Goal: Transaction & Acquisition: Purchase product/service

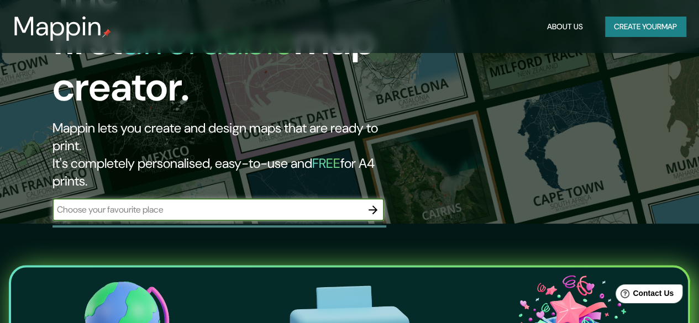
scroll to position [111, 0]
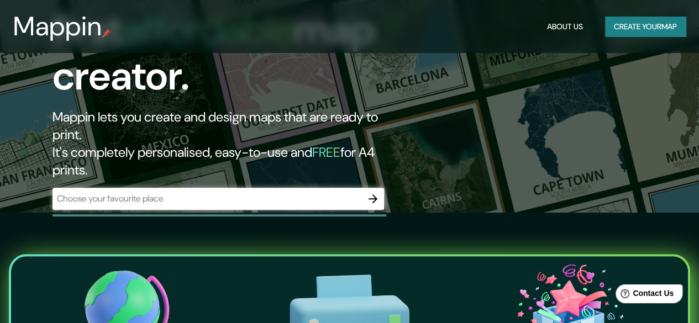
click at [237, 188] on div "​" at bounding box center [219, 199] width 332 height 22
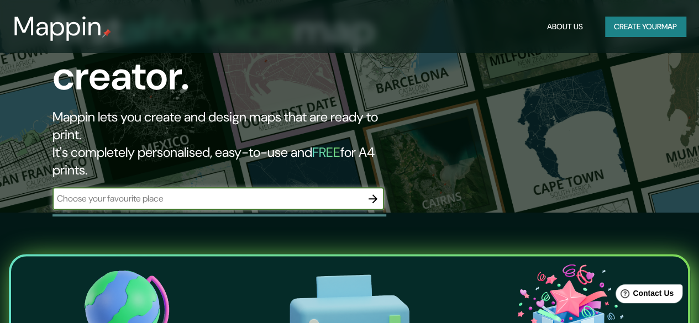
click at [239, 192] on input "text" at bounding box center [208, 198] width 310 height 13
paste input "[STREET_ADDRESS]"
type input "[STREET_ADDRESS]"
click at [373, 195] on icon "button" at bounding box center [373, 199] width 9 height 9
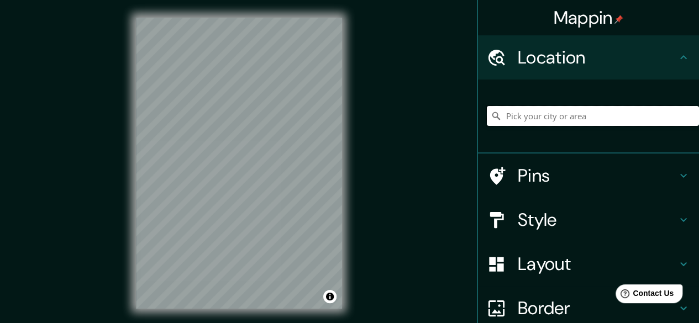
click at [599, 118] on input "Pick your city or area" at bounding box center [593, 116] width 212 height 20
paste input "[STREET_ADDRESS]"
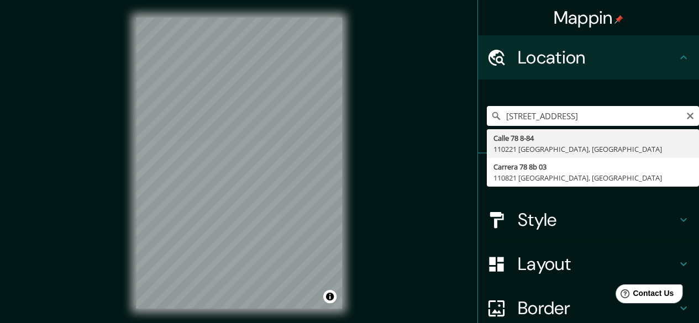
type input "[STREET_ADDRESS]"
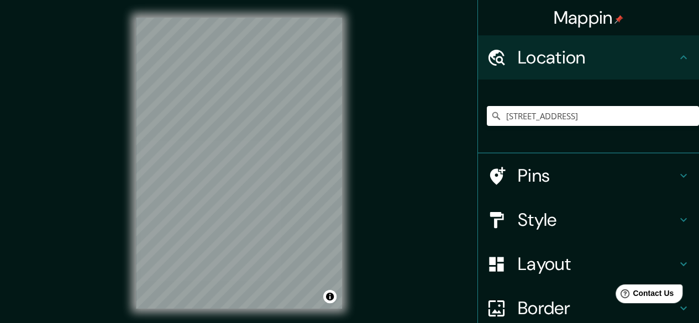
click at [551, 217] on h4 "Style" at bounding box center [597, 220] width 159 height 22
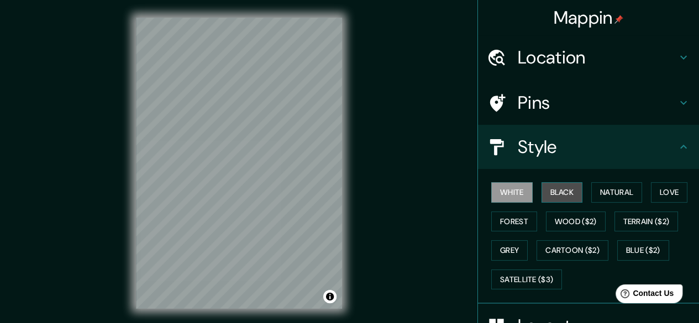
click at [545, 191] on button "Black" at bounding box center [562, 192] width 41 height 20
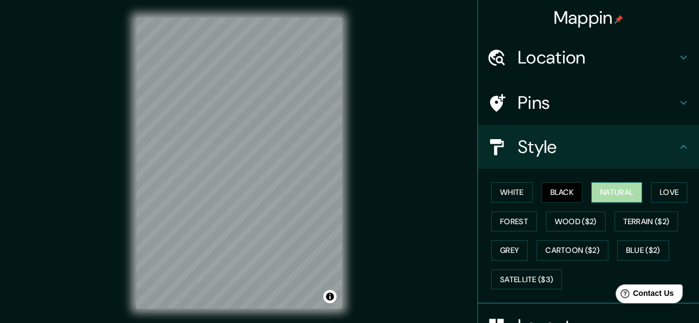
click at [606, 194] on button "Natural" at bounding box center [616, 192] width 51 height 20
click at [506, 249] on button "Grey" at bounding box center [509, 250] width 36 height 20
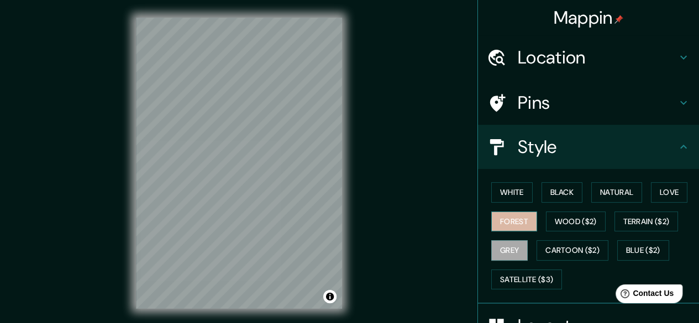
click at [516, 218] on button "Forest" at bounding box center [514, 222] width 46 height 20
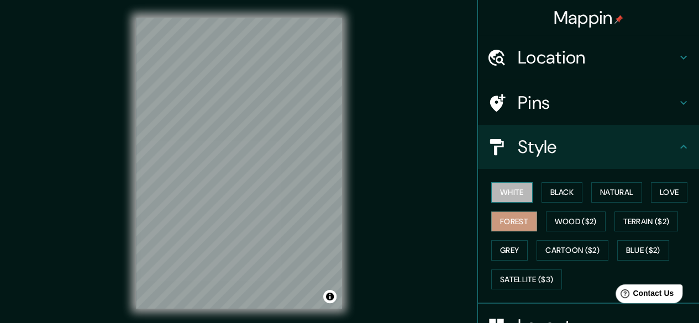
click at [511, 193] on button "White" at bounding box center [511, 192] width 41 height 20
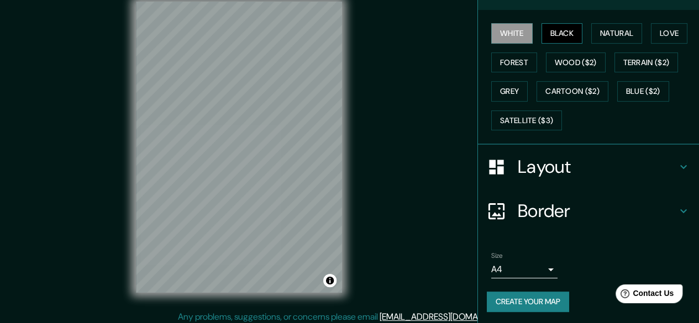
scroll to position [20, 0]
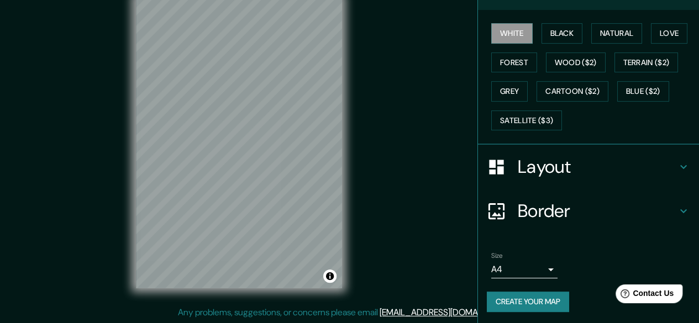
click at [546, 205] on h4 "Border" at bounding box center [597, 211] width 159 height 22
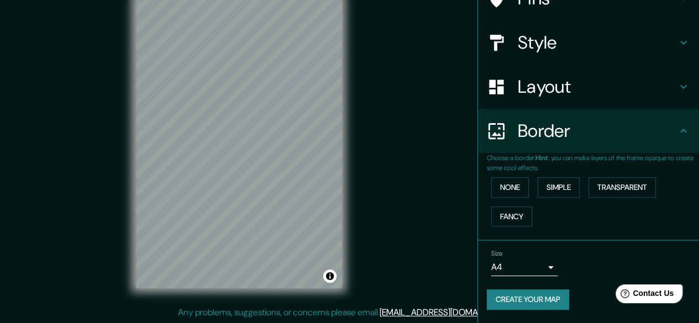
scroll to position [103, 0]
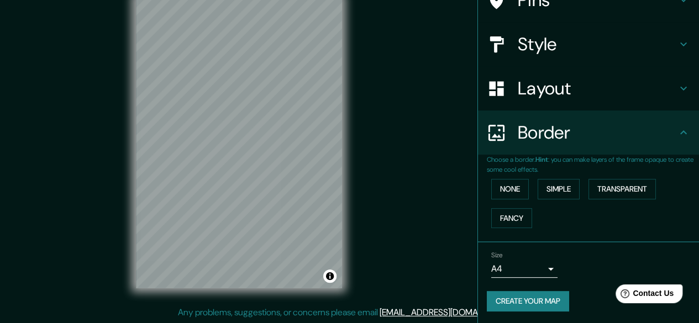
click at [538, 142] on h4 "Border" at bounding box center [597, 133] width 159 height 22
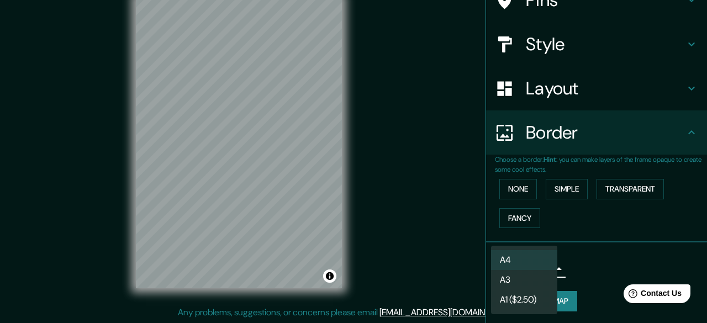
click at [511, 265] on body "Mappin Location [STREET_ADDRESS] Pins Style Layout Border Choose a border. Hint…" at bounding box center [353, 141] width 707 height 323
click at [516, 259] on li "A4" at bounding box center [524, 260] width 66 height 20
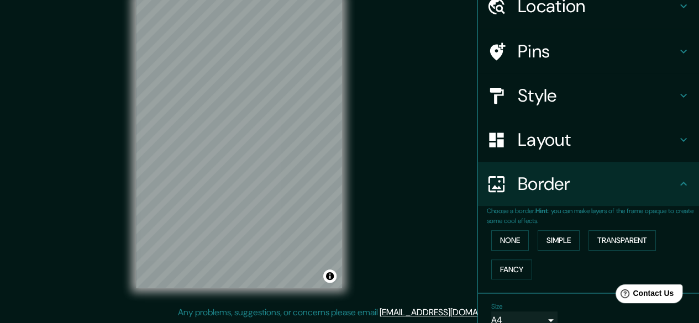
scroll to position [0, 0]
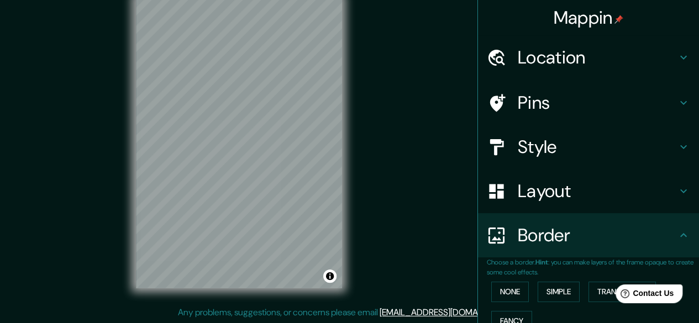
click at [523, 150] on h4 "Style" at bounding box center [597, 147] width 159 height 22
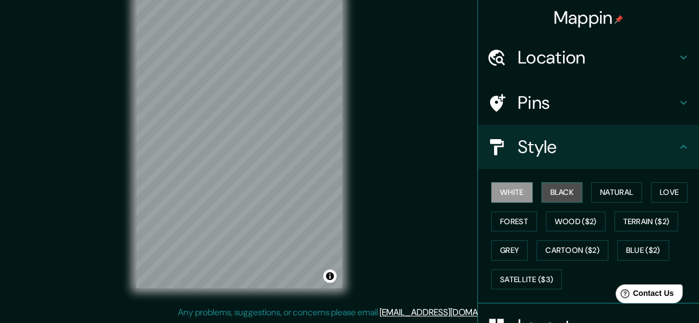
click at [560, 195] on button "Black" at bounding box center [562, 192] width 41 height 20
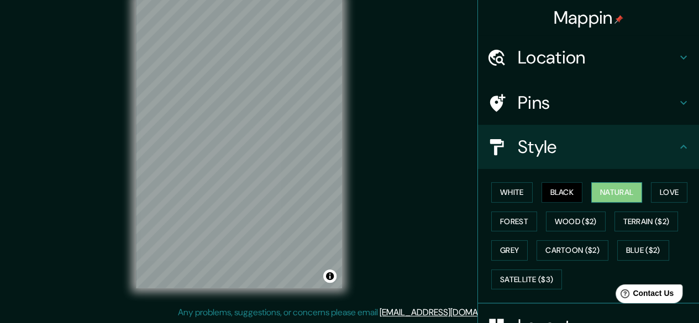
click at [591, 194] on button "Natural" at bounding box center [616, 192] width 51 height 20
click at [657, 192] on button "Love" at bounding box center [669, 192] width 36 height 20
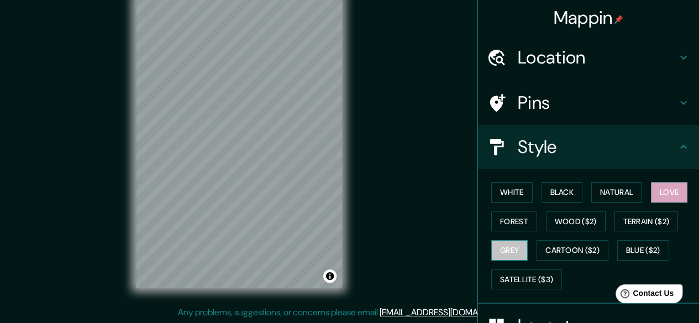
click at [515, 240] on button "Grey" at bounding box center [509, 250] width 36 height 20
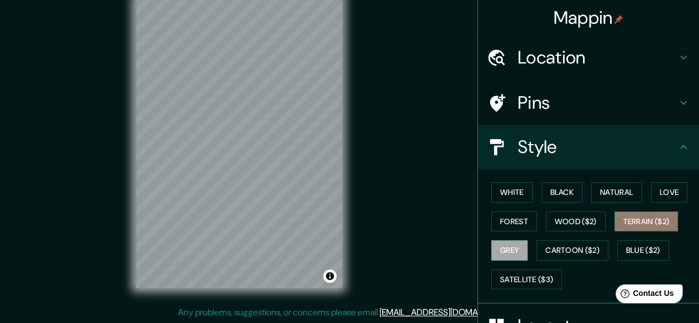
click at [625, 216] on button "Terrain ($2)" at bounding box center [647, 222] width 64 height 20
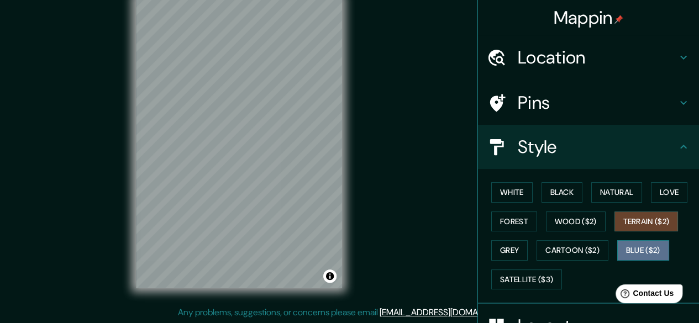
click at [617, 248] on button "Blue ($2)" at bounding box center [643, 250] width 52 height 20
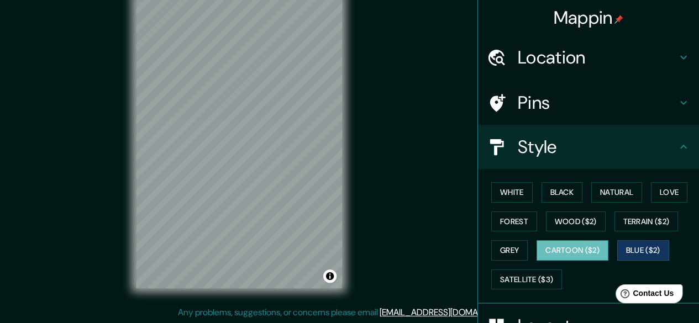
click at [567, 249] on button "Cartoon ($2)" at bounding box center [573, 250] width 72 height 20
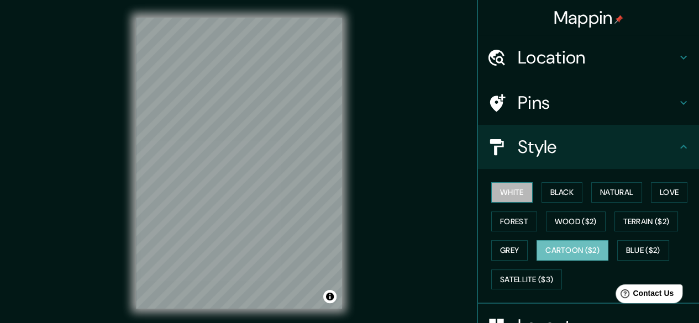
click at [500, 190] on button "White" at bounding box center [511, 192] width 41 height 20
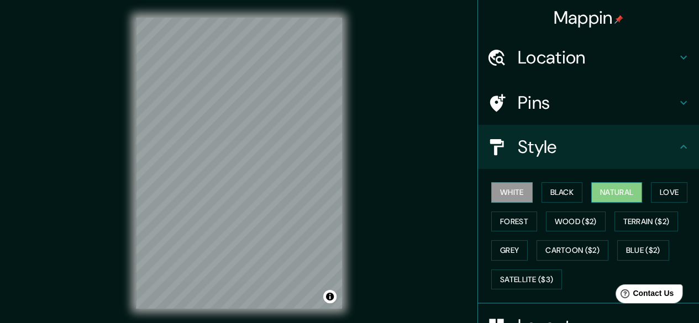
click at [595, 193] on button "Natural" at bounding box center [616, 192] width 51 height 20
